Goal: Find specific page/section: Find specific page/section

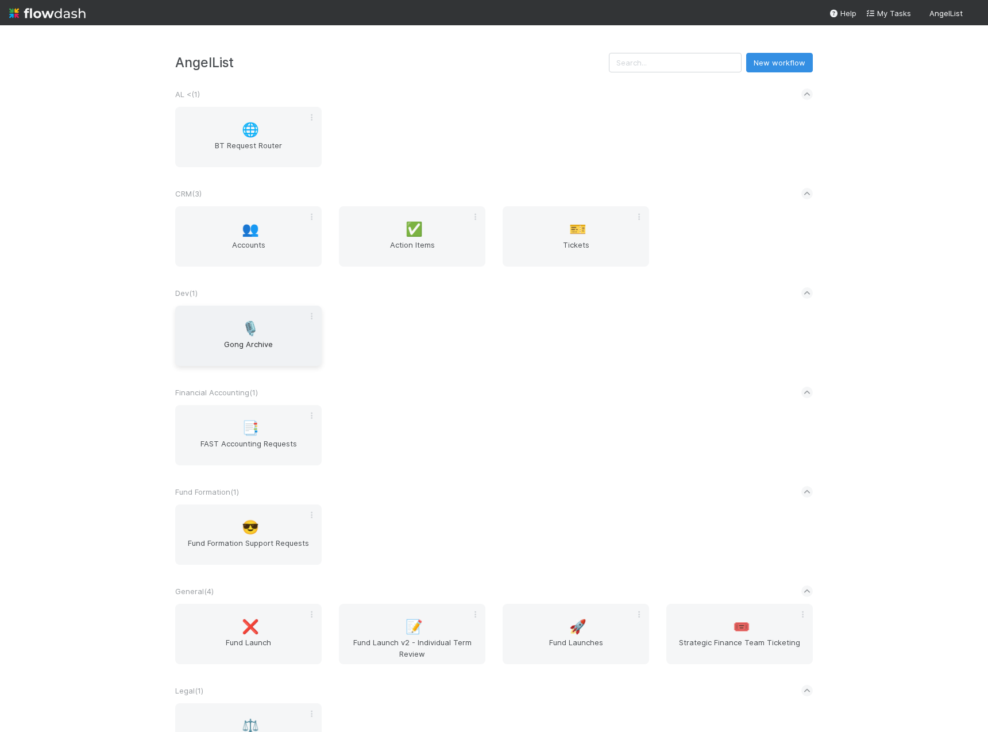
click at [237, 338] on span "Gong Archive" at bounding box center [248, 349] width 137 height 23
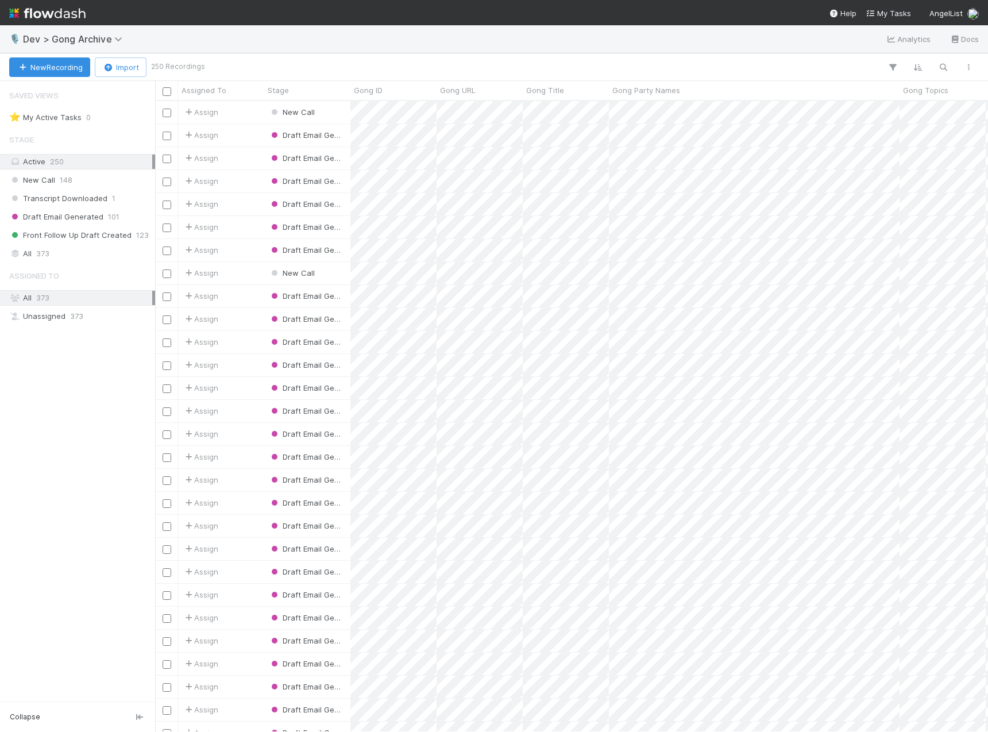
scroll to position [622, 824]
click at [51, 250] on div "All 373" at bounding box center [80, 253] width 143 height 14
click at [944, 72] on icon "button" at bounding box center [942, 67] width 11 height 10
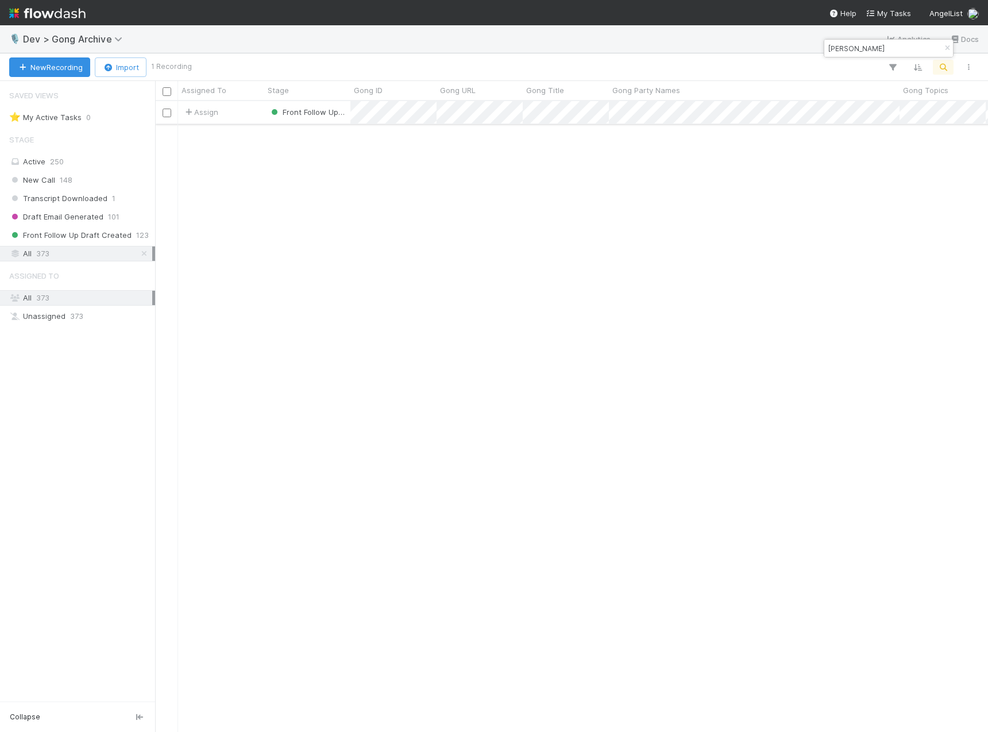
type input "[PERSON_NAME]"
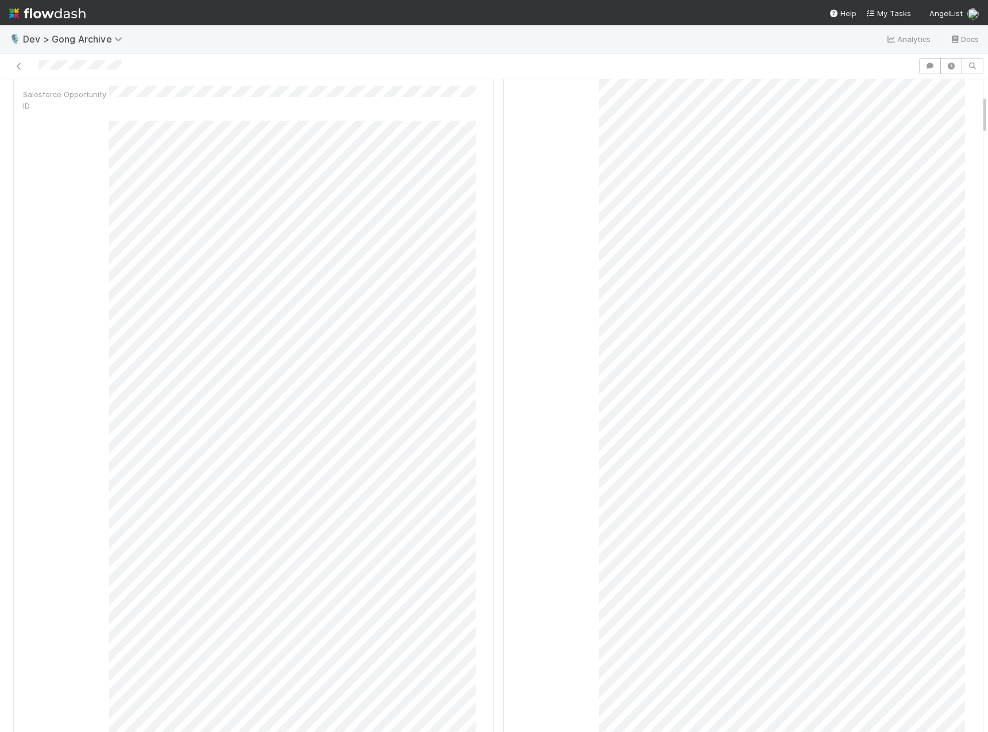
scroll to position [262, 0]
click at [64, 16] on img at bounding box center [47, 13] width 76 height 20
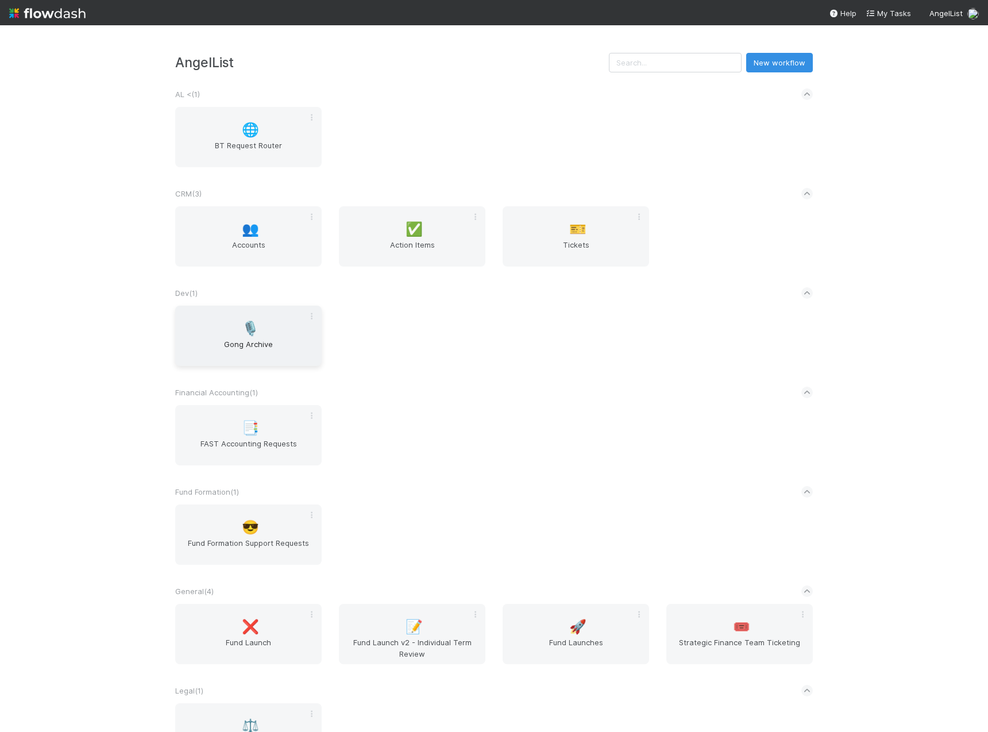
click at [249, 327] on span "🎙️" at bounding box center [250, 328] width 17 height 15
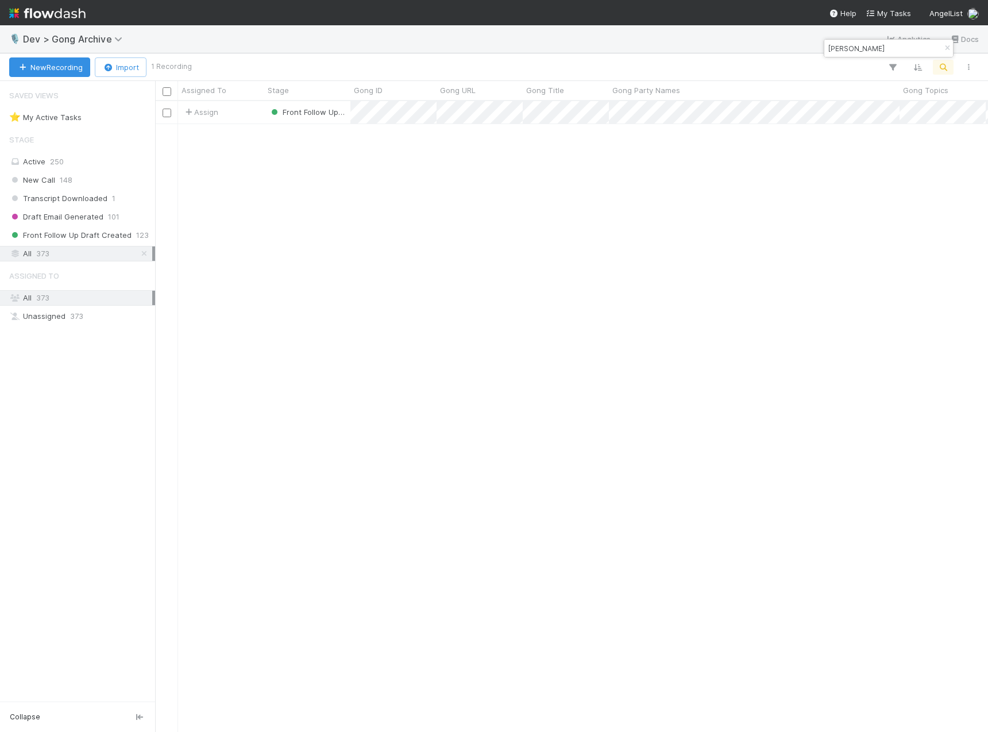
scroll to position [622, 824]
click at [866, 49] on input "[PERSON_NAME]" at bounding box center [883, 48] width 115 height 14
type input "yonatan"
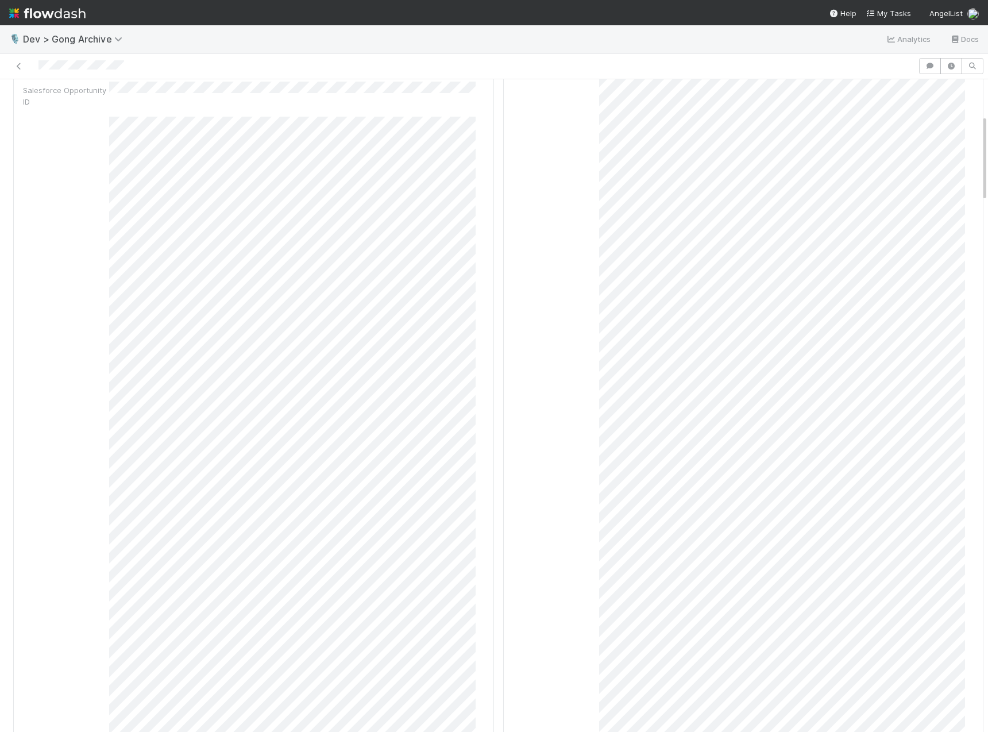
scroll to position [267, 0]
